Goal: Transaction & Acquisition: Purchase product/service

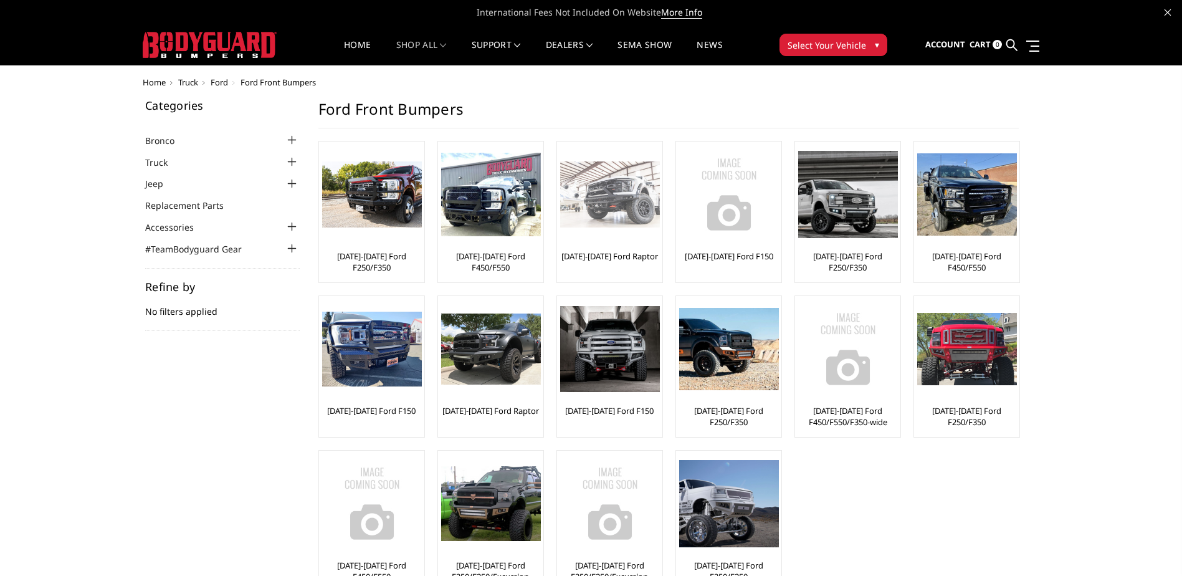
click at [584, 242] on div at bounding box center [610, 195] width 100 height 100
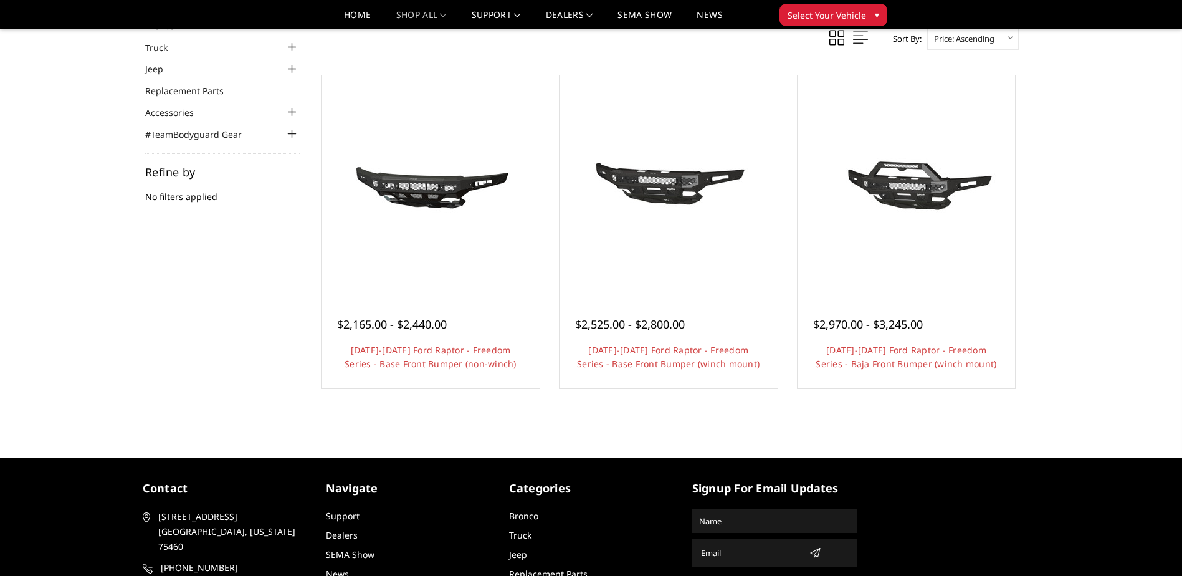
scroll to position [61, 0]
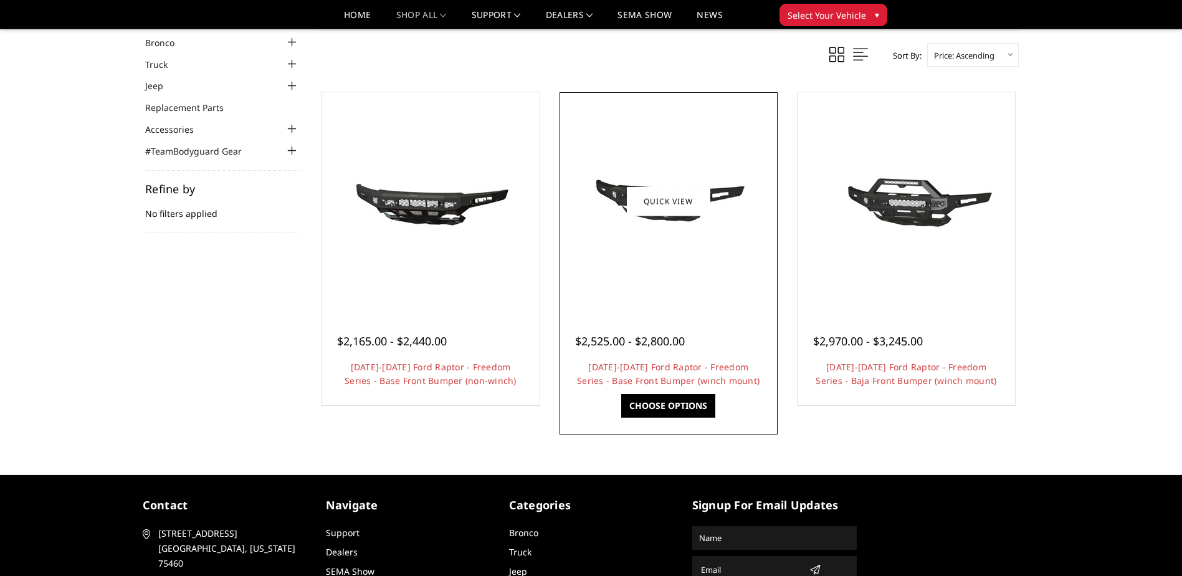
click at [653, 262] on div at bounding box center [668, 201] width 212 height 212
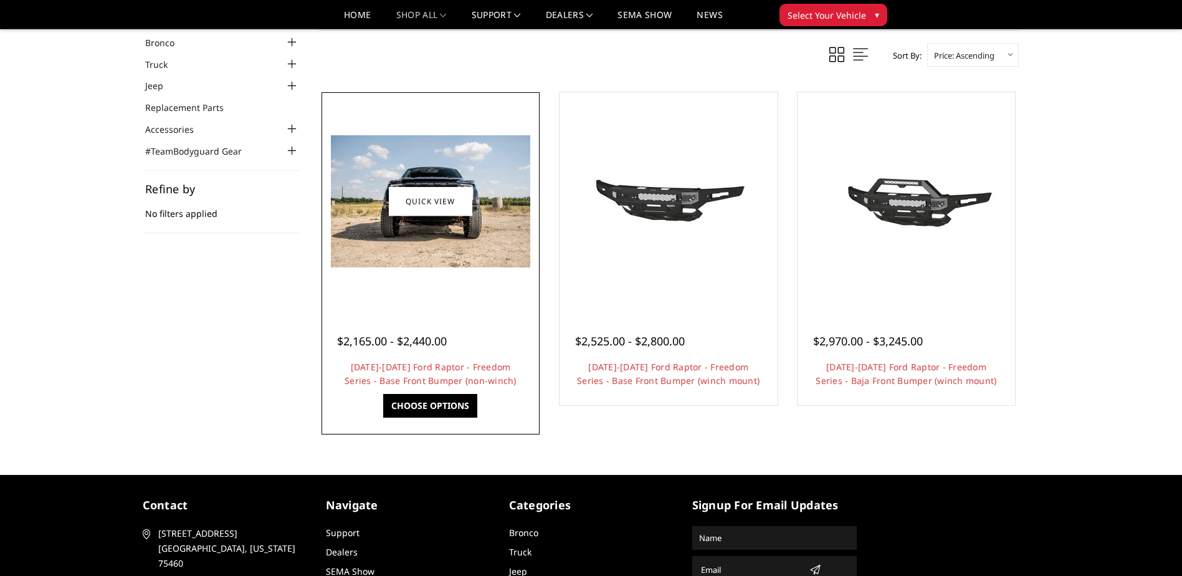
click at [431, 282] on div at bounding box center [431, 201] width 212 height 212
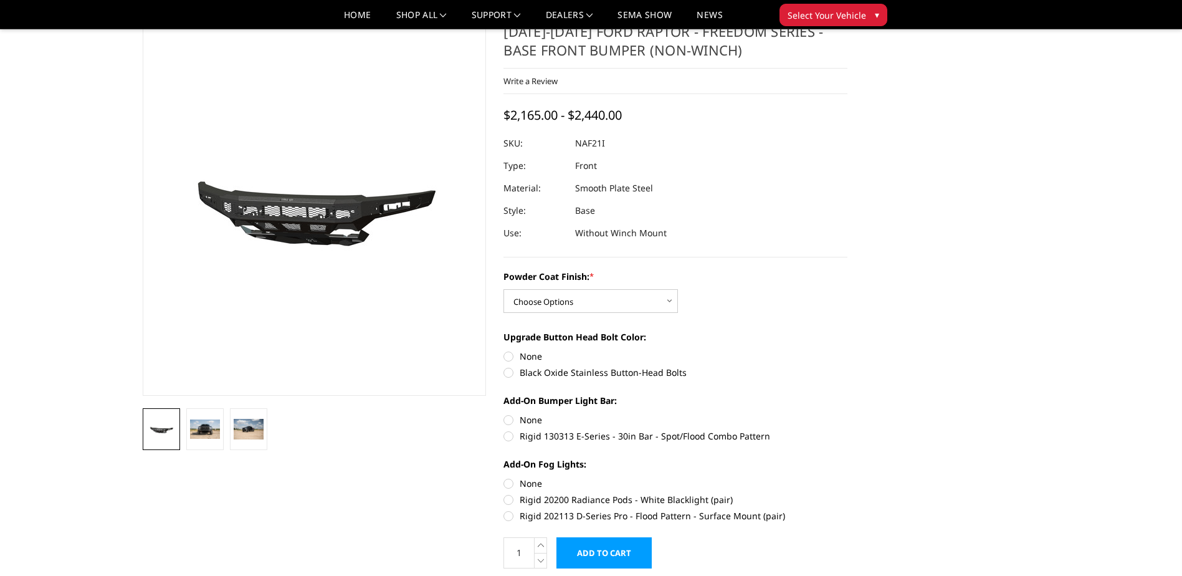
scroll to position [62, 0]
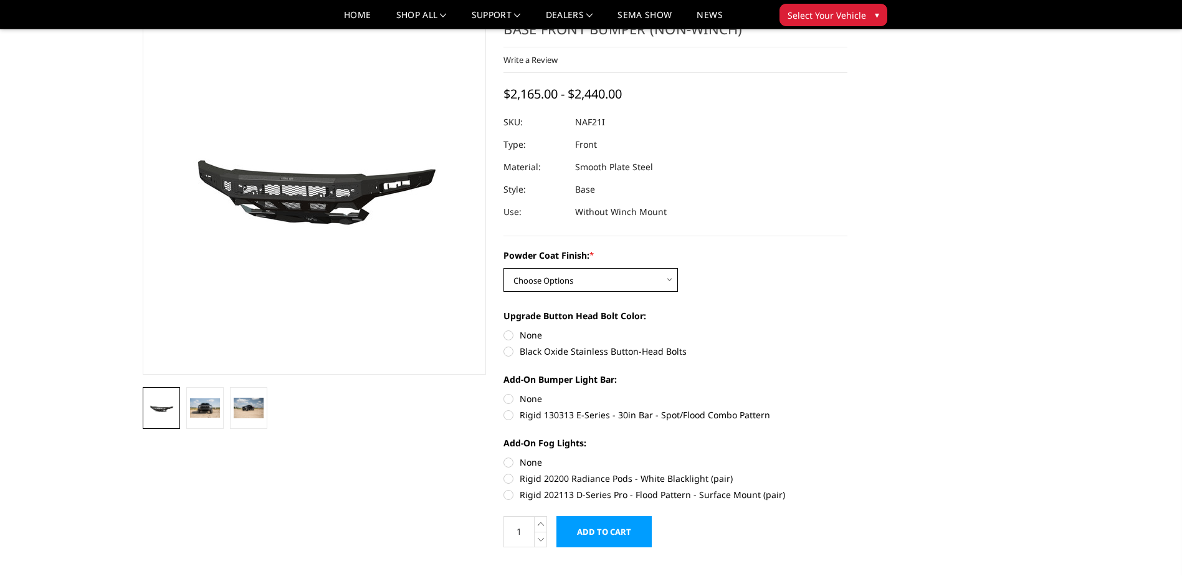
click at [595, 280] on select "Choose Options Bare Metal Texture Black Powder Coat" at bounding box center [590, 280] width 174 height 24
select select "2767"
click at [503, 268] on select "Choose Options Bare Metal Texture Black Powder Coat" at bounding box center [590, 280] width 174 height 24
click at [537, 347] on label "Black Oxide Stainless Button-Head Bolts" at bounding box center [675, 350] width 344 height 13
click at [847, 329] on input "Black Oxide Stainless Button-Head Bolts" at bounding box center [847, 328] width 1 height 1
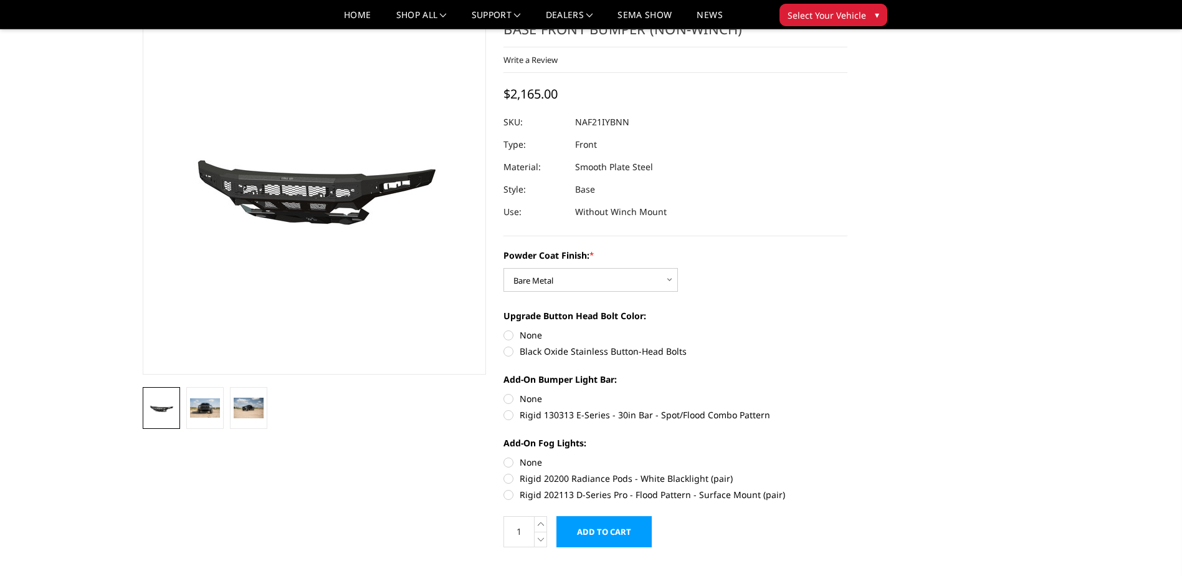
radio input "true"
click at [540, 412] on label "Rigid 130313 E-Series - 30in Bar - Spot/Flood Combo Pattern" at bounding box center [675, 414] width 344 height 13
click at [847, 392] on input "Rigid 130313 E-Series - 30in Bar - Spot/Flood Combo Pattern" at bounding box center [847, 392] width 1 height 1
radio input "true"
click at [208, 409] on img at bounding box center [205, 408] width 30 height 20
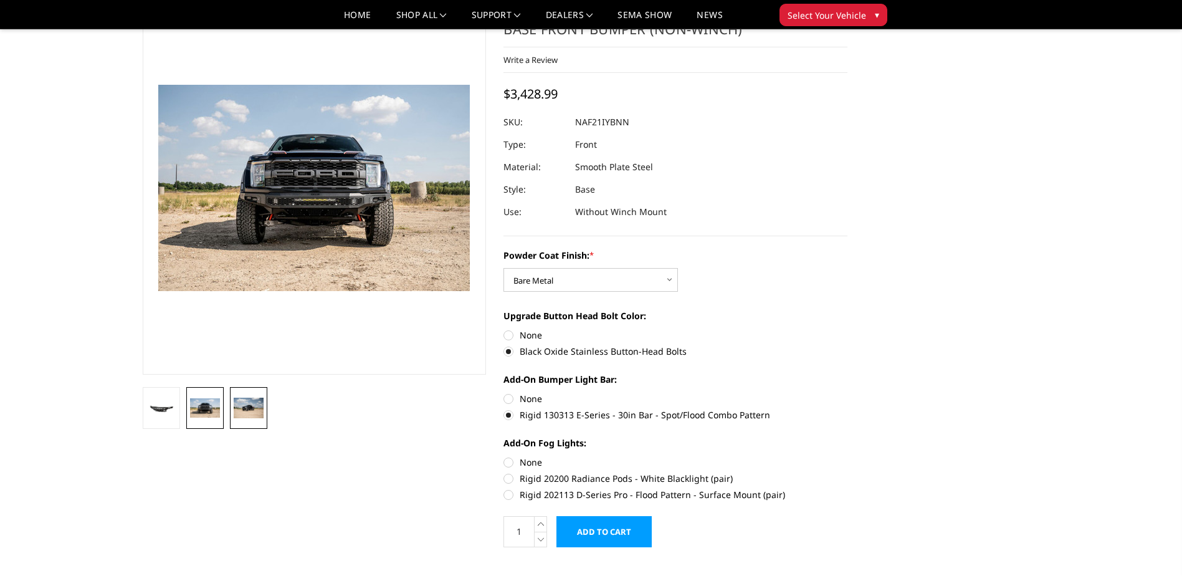
click at [250, 399] on img at bounding box center [249, 407] width 30 height 20
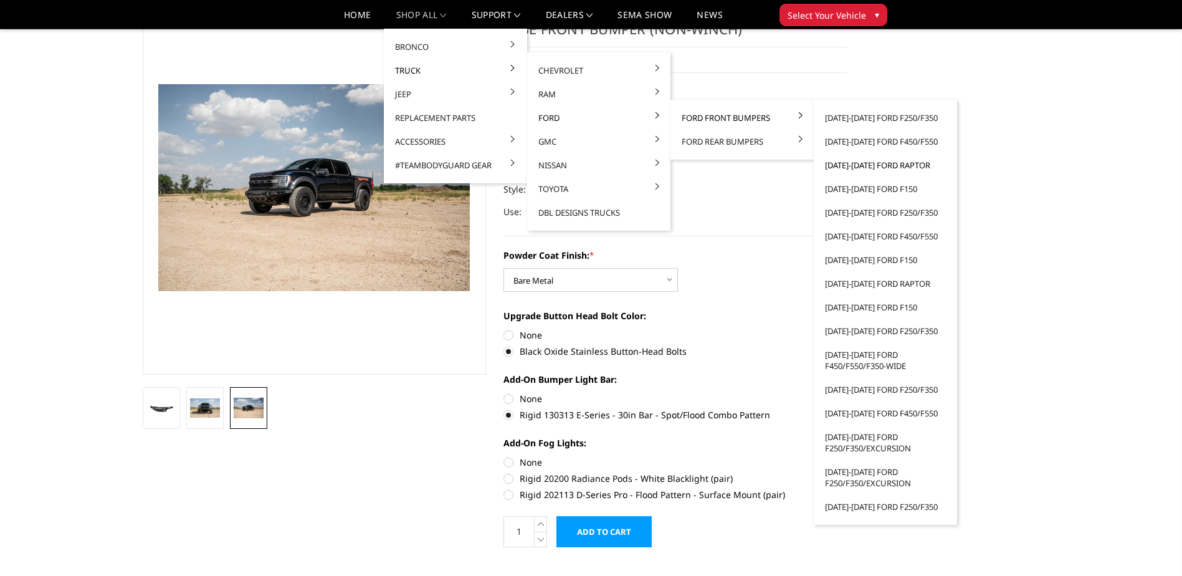
click at [881, 166] on link "[DATE]-[DATE] Ford Raptor" at bounding box center [884, 165] width 133 height 24
